Goal: Information Seeking & Learning: Learn about a topic

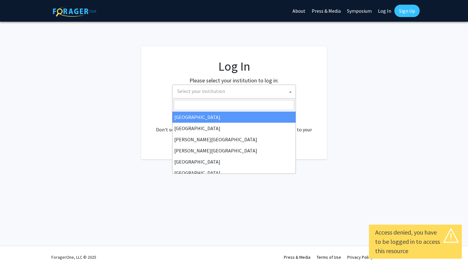
click at [246, 90] on span "Select your institution" at bounding box center [235, 91] width 121 height 13
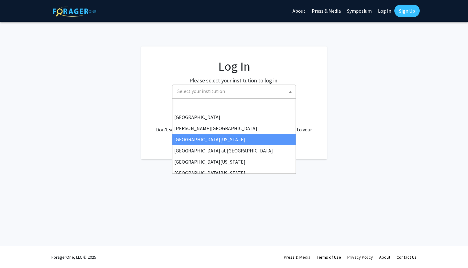
scroll to position [189, 0]
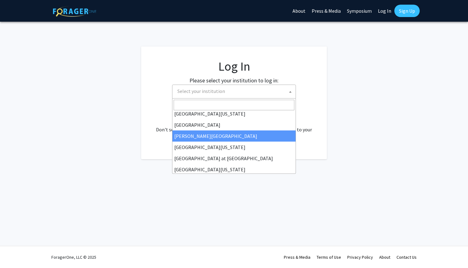
select select "24"
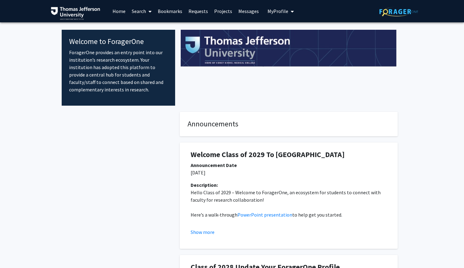
click at [143, 15] on link "Search" at bounding box center [142, 11] width 26 height 22
click at [146, 28] on span "Faculty/Staff" at bounding box center [152, 28] width 46 height 12
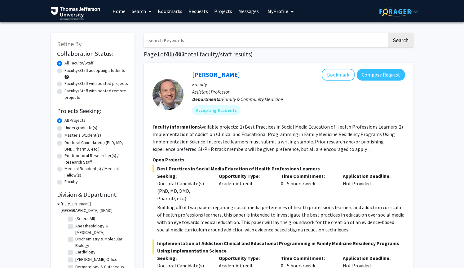
click at [187, 40] on input "Search Keywords" at bounding box center [265, 40] width 243 height 14
type input "gastroenterology"
click at [400, 41] on button "Search" at bounding box center [400, 40] width 25 height 14
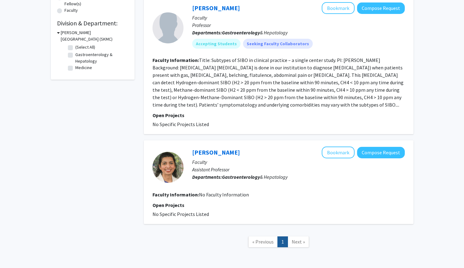
scroll to position [167, 0]
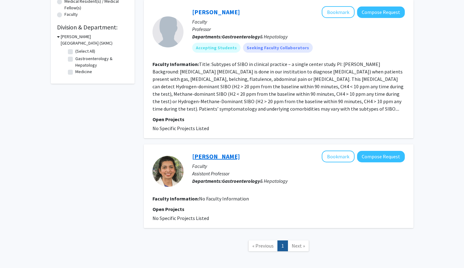
click at [226, 152] on link "[PERSON_NAME]" at bounding box center [216, 156] width 48 height 8
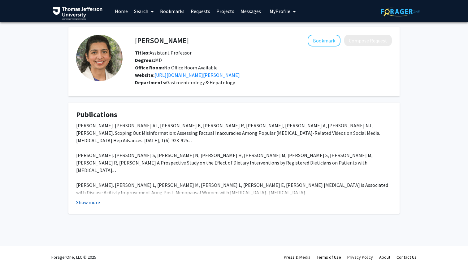
click at [96, 206] on button "Show more" at bounding box center [88, 202] width 24 height 7
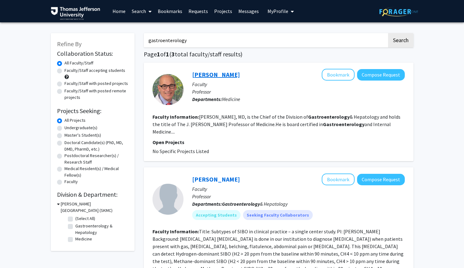
click at [231, 77] on link "[PERSON_NAME]" at bounding box center [216, 75] width 48 height 8
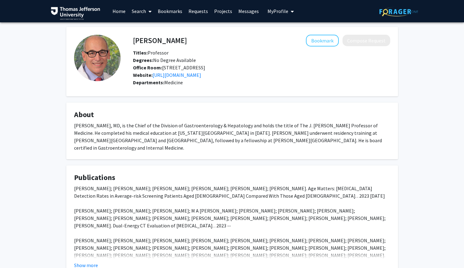
scroll to position [55, 0]
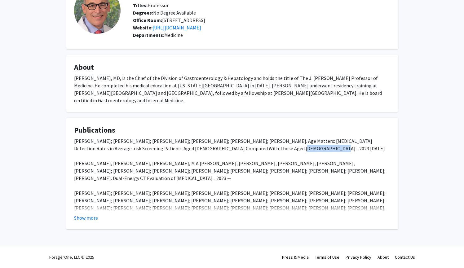
drag, startPoint x: 218, startPoint y: 150, endPoint x: 249, endPoint y: 148, distance: 31.0
click at [249, 148] on div "[PERSON_NAME]; [PERSON_NAME]; [PERSON_NAME]; [PERSON_NAME]; [PERSON_NAME]; [PER…" at bounding box center [232, 215] width 316 height 156
click at [84, 217] on button "Show more" at bounding box center [86, 217] width 24 height 7
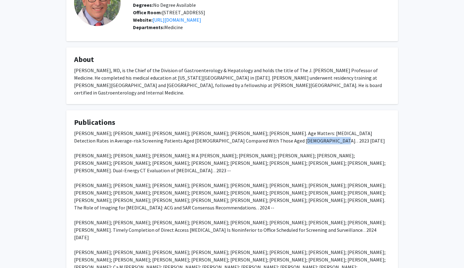
scroll to position [130, 0]
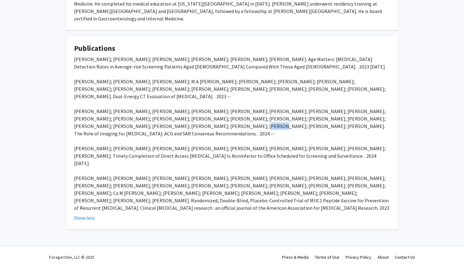
drag, startPoint x: 115, startPoint y: 136, endPoint x: 184, endPoint y: 138, distance: 69.1
click at [126, 136] on div "[PERSON_NAME]; [PERSON_NAME]; [PERSON_NAME]; [PERSON_NAME]; [PERSON_NAME]; [PER…" at bounding box center [232, 133] width 316 height 156
click at [313, 171] on div "[PERSON_NAME]; [PERSON_NAME]; [PERSON_NAME]; [PERSON_NAME]; [PERSON_NAME]; [PER…" at bounding box center [232, 133] width 316 height 156
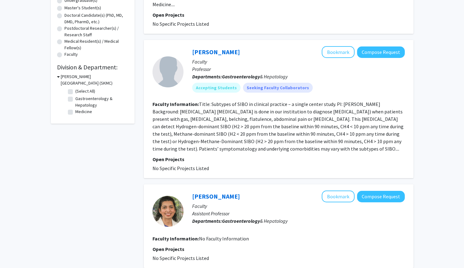
scroll to position [19, 0]
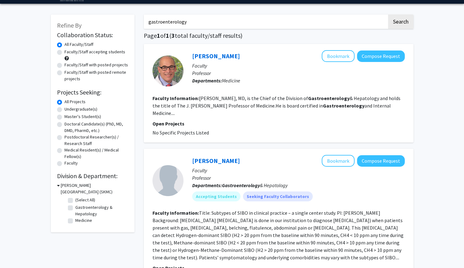
click at [86, 207] on label "Gastroenterology & Hepatology" at bounding box center [100, 210] width 51 height 13
click at [79, 207] on input "Gastroenterology & Hepatology" at bounding box center [77, 206] width 4 height 4
checkbox input "true"
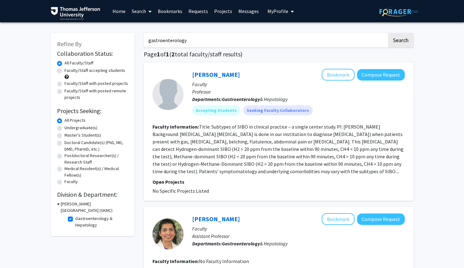
scroll to position [92, 0]
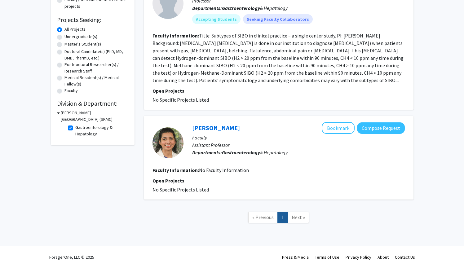
click at [75, 126] on label "Gastroenterology & Hepatology" at bounding box center [100, 130] width 51 height 13
click at [75, 126] on input "Gastroenterology & Hepatology" at bounding box center [77, 126] width 4 height 4
checkbox input "false"
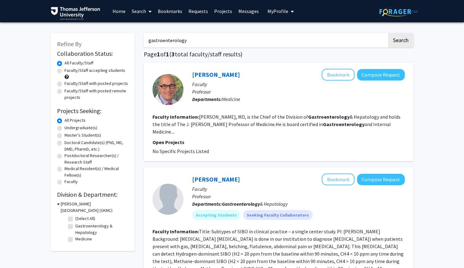
scroll to position [68, 0]
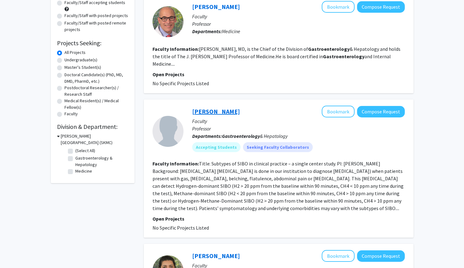
click at [211, 108] on link "[PERSON_NAME]" at bounding box center [216, 112] width 48 height 8
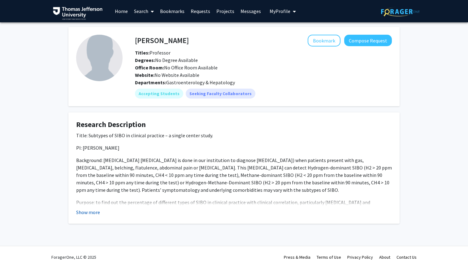
click at [95, 214] on button "Show more" at bounding box center [88, 212] width 24 height 7
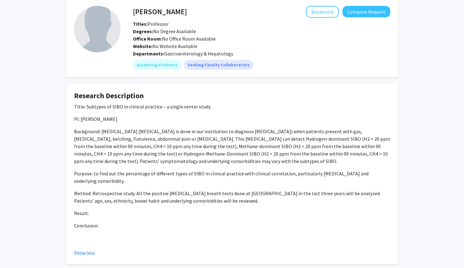
scroll to position [64, 0]
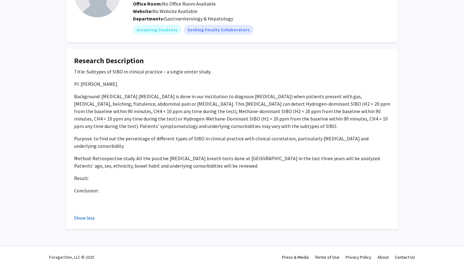
click at [79, 216] on button "Show less" at bounding box center [84, 217] width 21 height 7
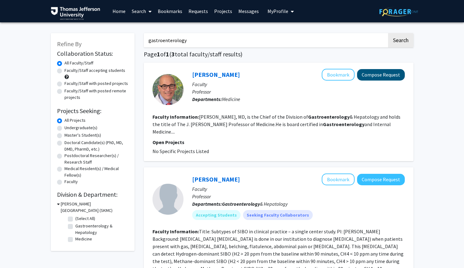
click at [374, 73] on button "Compose Request" at bounding box center [381, 74] width 48 height 11
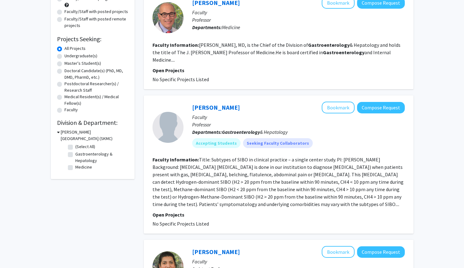
scroll to position [76, 0]
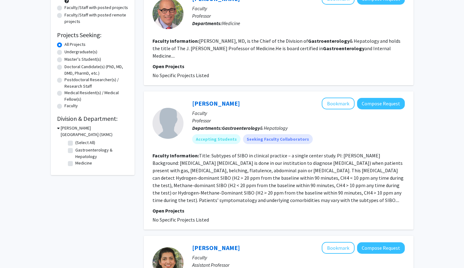
click at [79, 96] on label "Medical Resident(s) / Medical Fellow(s)" at bounding box center [96, 96] width 64 height 13
click at [68, 94] on input "Medical Resident(s) / Medical Fellow(s)" at bounding box center [66, 92] width 4 height 4
radio input "true"
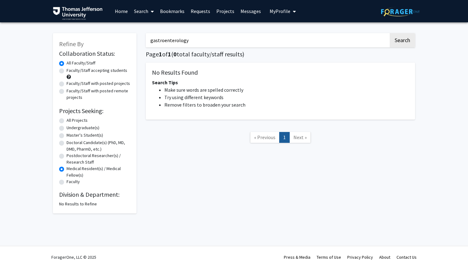
drag, startPoint x: 189, startPoint y: 44, endPoint x: 147, endPoint y: 45, distance: 42.5
click at [147, 45] on input "gastroenterology" at bounding box center [267, 40] width 243 height 14
type input "g"
click at [201, 192] on div "Search Page 1 of 1 ( 0 total faculty/staff results) No Results Found Search Tip…" at bounding box center [280, 120] width 279 height 187
click at [79, 164] on label "Postdoctoral Researcher(s) / Research Staff" at bounding box center [99, 158] width 64 height 13
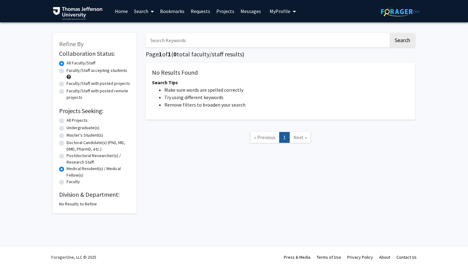
click at [71, 156] on input "Postdoctoral Researcher(s) / Research Staff" at bounding box center [69, 154] width 4 height 4
radio input "true"
click at [81, 165] on label "Postdoctoral Researcher(s) / Research Staff" at bounding box center [99, 158] width 64 height 13
click at [71, 156] on input "Postdoctoral Researcher(s) / Research Staff" at bounding box center [69, 154] width 4 height 4
click at [79, 167] on label "Medical Resident(s) / Medical Fellow(s)" at bounding box center [99, 171] width 64 height 13
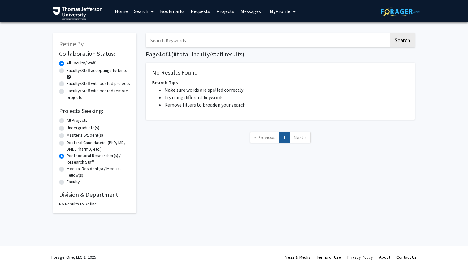
click at [71, 167] on input "Medical Resident(s) / Medical Fellow(s)" at bounding box center [69, 167] width 4 height 4
radio input "true"
click at [81, 122] on label "All Projects" at bounding box center [77, 120] width 21 height 7
click at [71, 121] on input "All Projects" at bounding box center [69, 119] width 4 height 4
radio input "true"
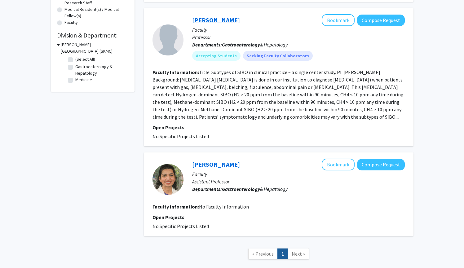
scroll to position [24, 0]
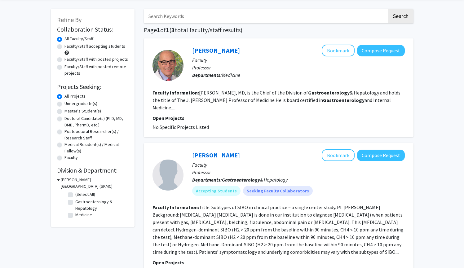
click at [73, 42] on label "All Faculty/Staff" at bounding box center [78, 39] width 29 height 7
click at [68, 40] on input "All Faculty/Staff" at bounding box center [66, 38] width 4 height 4
click at [76, 47] on label "Faculty/Staff accepting students" at bounding box center [94, 46] width 61 height 7
click at [68, 47] on input "Faculty/Staff accepting students" at bounding box center [66, 45] width 4 height 4
radio input "true"
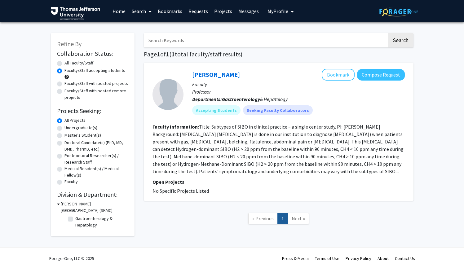
click at [77, 64] on label "All Faculty/Staff" at bounding box center [78, 63] width 29 height 7
click at [68, 64] on input "All Faculty/Staff" at bounding box center [66, 62] width 4 height 4
radio input "true"
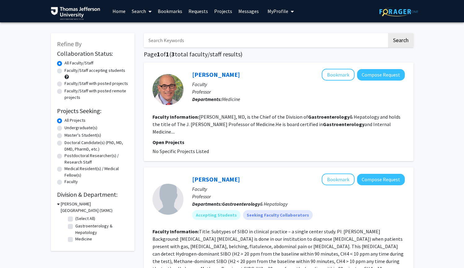
click at [122, 10] on link "Home" at bounding box center [118, 11] width 19 height 22
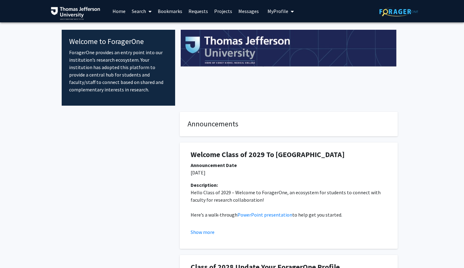
click at [146, 11] on span at bounding box center [149, 12] width 6 height 22
click at [144, 25] on span "Faculty/Staff" at bounding box center [152, 28] width 46 height 12
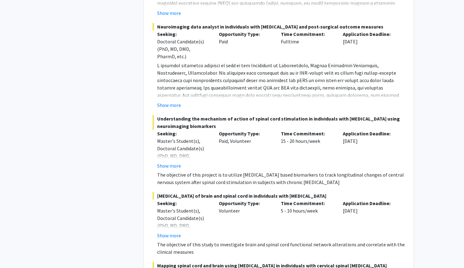
scroll to position [671, 0]
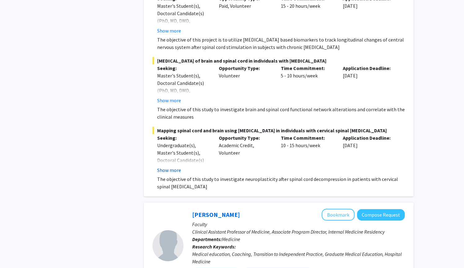
click at [175, 173] on button "Show more" at bounding box center [169, 169] width 24 height 7
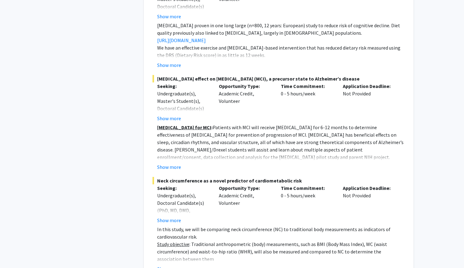
scroll to position [4564, 0]
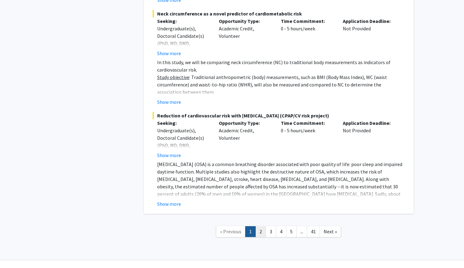
click at [259, 226] on link "2" at bounding box center [260, 231] width 11 height 11
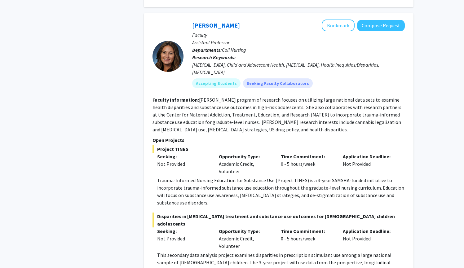
scroll to position [2345, 0]
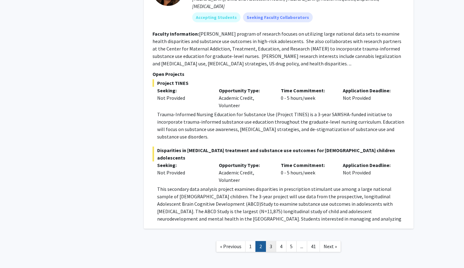
click at [269, 241] on link "3" at bounding box center [271, 246] width 11 height 11
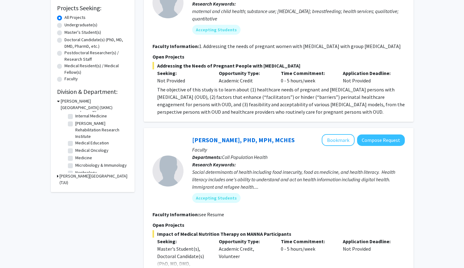
scroll to position [97, 0]
click at [98, 123] on label "Internal Medicine" at bounding box center [91, 121] width 32 height 7
click at [79, 122] on input "Internal Medicine" at bounding box center [77, 120] width 4 height 4
checkbox input "true"
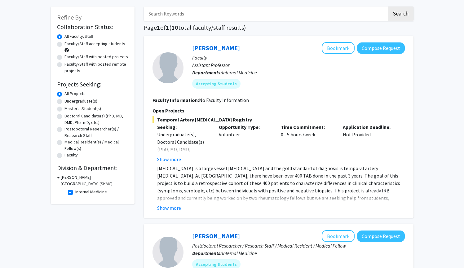
scroll to position [94, 0]
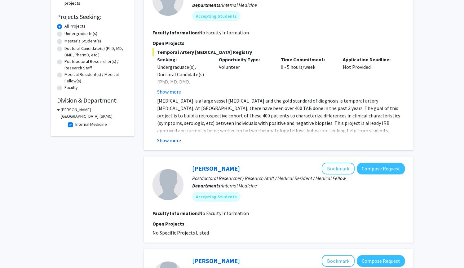
click at [174, 141] on button "Show more" at bounding box center [169, 140] width 24 height 7
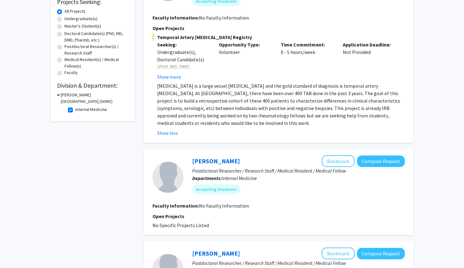
scroll to position [78, 0]
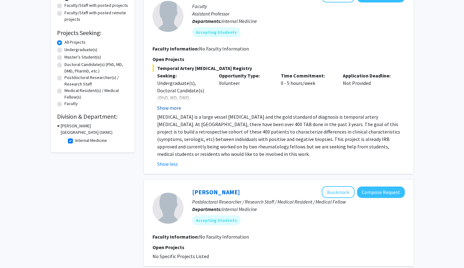
click at [166, 112] on button "Show more" at bounding box center [169, 107] width 24 height 7
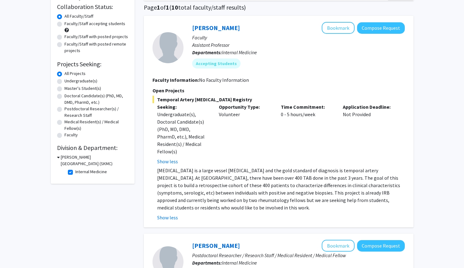
scroll to position [21, 0]
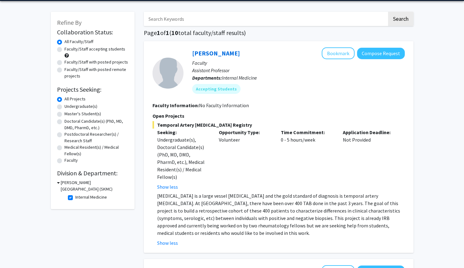
click at [61, 183] on h3 "[PERSON_NAME][GEOGRAPHIC_DATA] (SKMC)" at bounding box center [95, 185] width 68 height 13
click at [58, 184] on div "[PERSON_NAME][GEOGRAPHIC_DATA] (SKMC)" at bounding box center [92, 185] width 71 height 13
click at [59, 184] on div "[PERSON_NAME][GEOGRAPHIC_DATA] (SKMC)" at bounding box center [92, 185] width 71 height 13
click at [58, 183] on icon at bounding box center [58, 182] width 2 height 7
click at [76, 197] on label "Internal Medicine" at bounding box center [91, 197] width 32 height 7
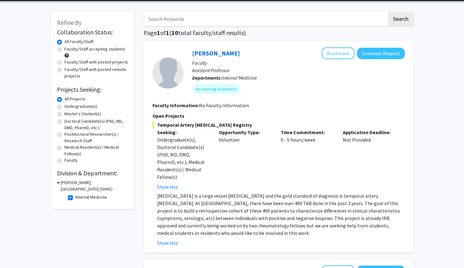
click at [76, 197] on input "Internal Medicine" at bounding box center [77, 196] width 4 height 4
checkbox input "false"
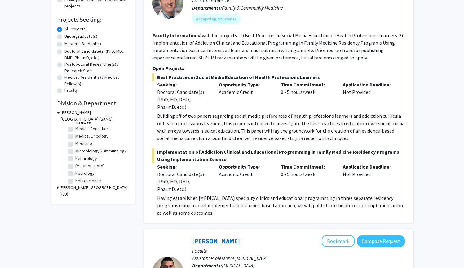
scroll to position [71, 0]
click at [91, 161] on label "Internal Medicine" at bounding box center [91, 159] width 32 height 7
click at [79, 160] on input "Internal Medicine" at bounding box center [77, 158] width 4 height 4
checkbox input "true"
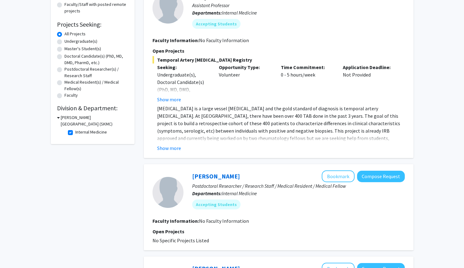
scroll to position [23, 0]
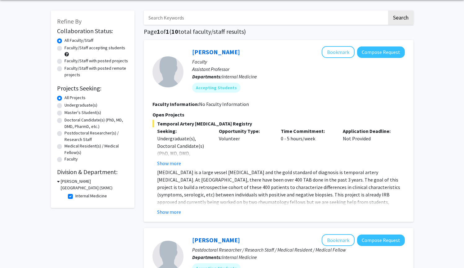
drag, startPoint x: 172, startPoint y: 212, endPoint x: 172, endPoint y: 207, distance: 4.6
click at [172, 212] on button "Show more" at bounding box center [169, 211] width 24 height 7
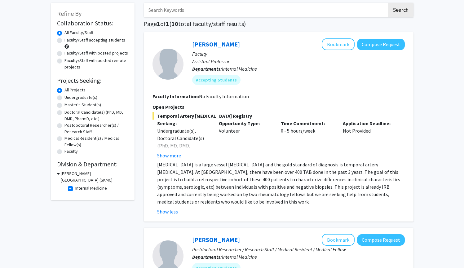
scroll to position [91, 0]
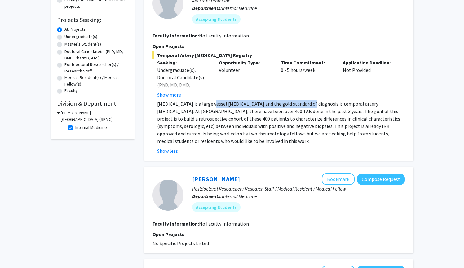
drag, startPoint x: 203, startPoint y: 106, endPoint x: 294, endPoint y: 105, distance: 90.5
click at [294, 105] on p "[MEDICAL_DATA] is a large vessel [MEDICAL_DATA] and the gold standard of diagno…" at bounding box center [281, 122] width 248 height 45
click at [334, 105] on p "[MEDICAL_DATA] is a large vessel [MEDICAL_DATA] and the gold standard of diagno…" at bounding box center [281, 122] width 248 height 45
click at [351, 105] on p "[MEDICAL_DATA] is a large vessel [MEDICAL_DATA] and the gold standard of diagno…" at bounding box center [281, 122] width 248 height 45
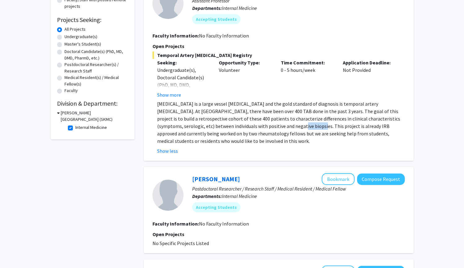
drag, startPoint x: 222, startPoint y: 127, endPoint x: 241, endPoint y: 128, distance: 18.9
click at [241, 128] on p "[MEDICAL_DATA] is a large vessel [MEDICAL_DATA] and the gold standard of diagno…" at bounding box center [281, 122] width 248 height 45
drag, startPoint x: 221, startPoint y: 128, endPoint x: 278, endPoint y: 130, distance: 56.7
click at [278, 130] on p "[MEDICAL_DATA] is a large vessel [MEDICAL_DATA] and the gold standard of diagno…" at bounding box center [281, 122] width 248 height 45
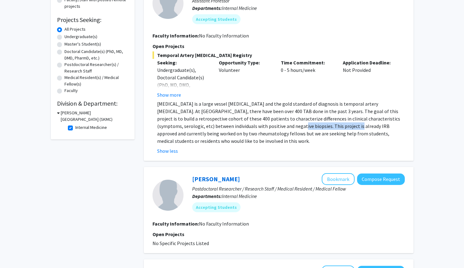
click at [278, 130] on p "[MEDICAL_DATA] is a large vessel [MEDICAL_DATA] and the gold standard of diagno…" at bounding box center [281, 122] width 248 height 45
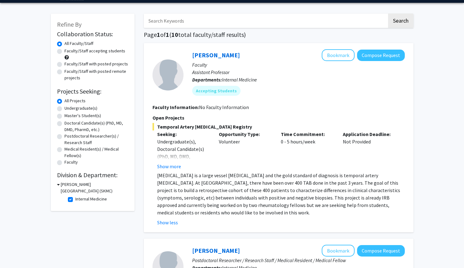
click at [204, 60] on div "[PERSON_NAME] Bookmark Compose Request" at bounding box center [298, 55] width 213 height 12
click at [207, 59] on link "[PERSON_NAME]" at bounding box center [216, 55] width 48 height 8
